Goal: Task Accomplishment & Management: Use online tool/utility

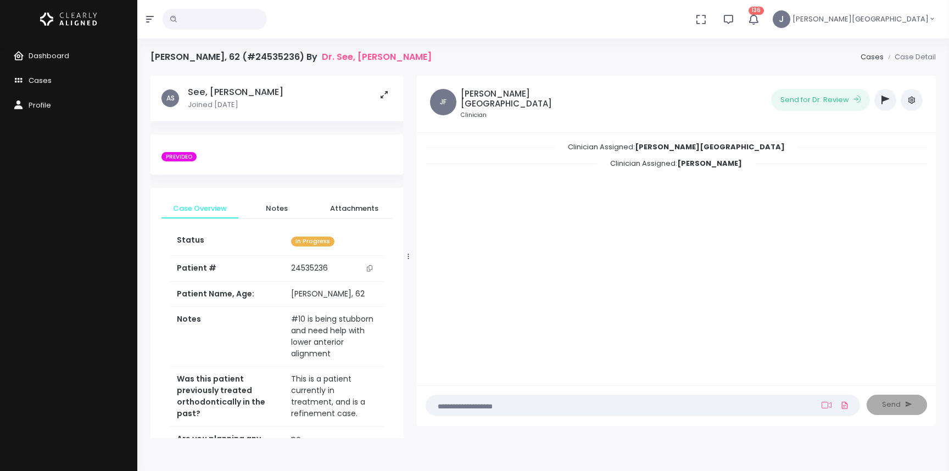
scroll to position [513, 0]
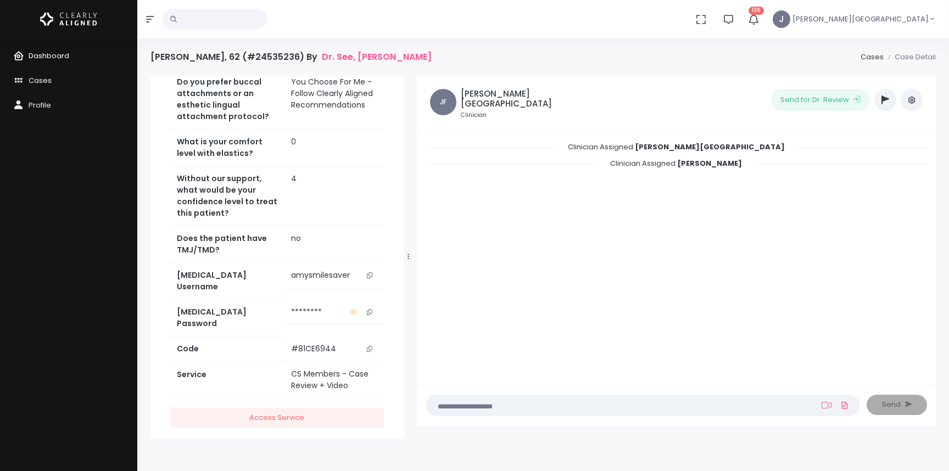
click at [51, 53] on span "Dashboard" at bounding box center [49, 55] width 41 height 10
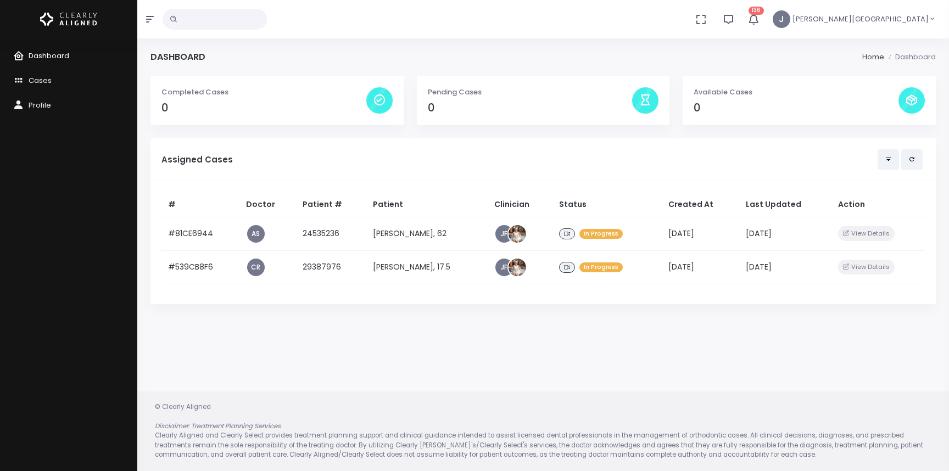
click at [48, 53] on span "Dashboard" at bounding box center [49, 55] width 41 height 10
click at [38, 80] on span "Cases" at bounding box center [40, 80] width 23 height 10
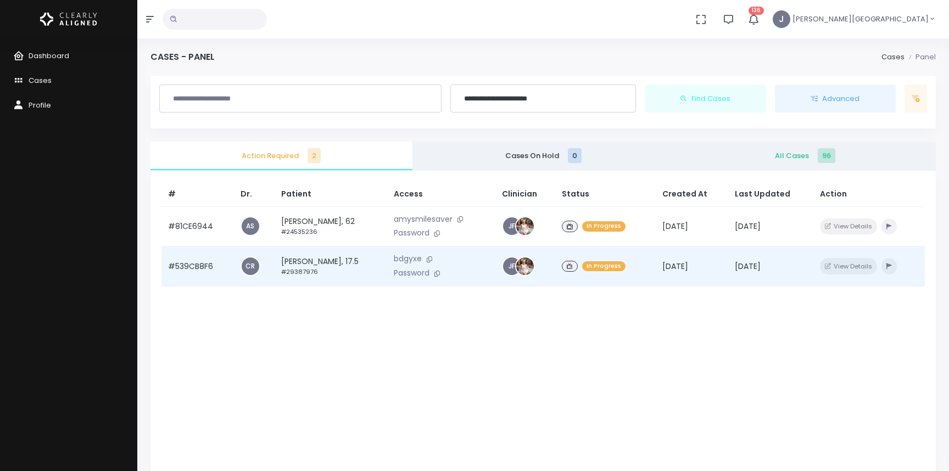
click at [316, 261] on td "[PERSON_NAME], 17.5 #29387976" at bounding box center [330, 266] width 113 height 40
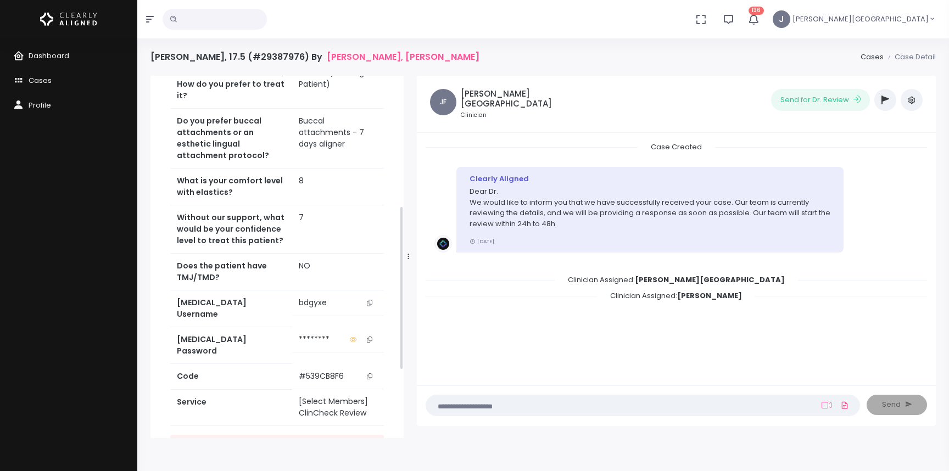
scroll to position [436, 0]
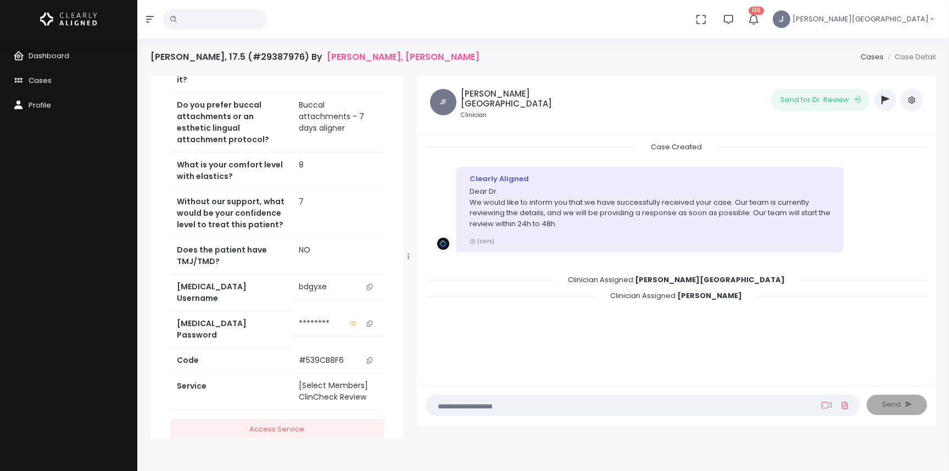
click at [368, 321] on icon "scrollable content" at bounding box center [369, 324] width 5 height 6
click at [503, 136] on div "Case Created Clearly Aligned Dear Dr. We would like to inform you that we have …" at bounding box center [676, 259] width 519 height 252
